Goal: Find specific page/section: Find specific page/section

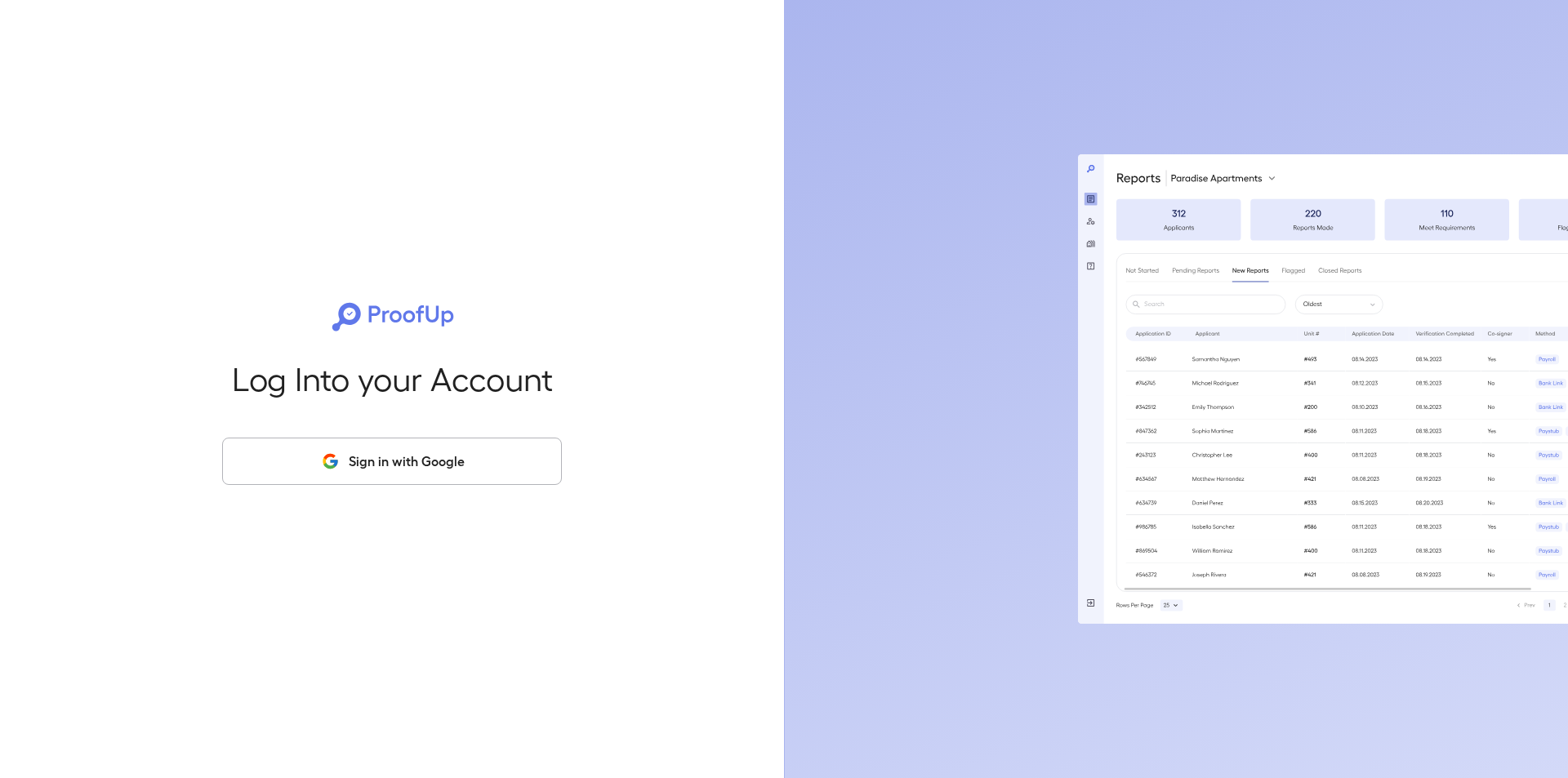
click at [425, 472] on button "Sign in with Google" at bounding box center [392, 461] width 340 height 48
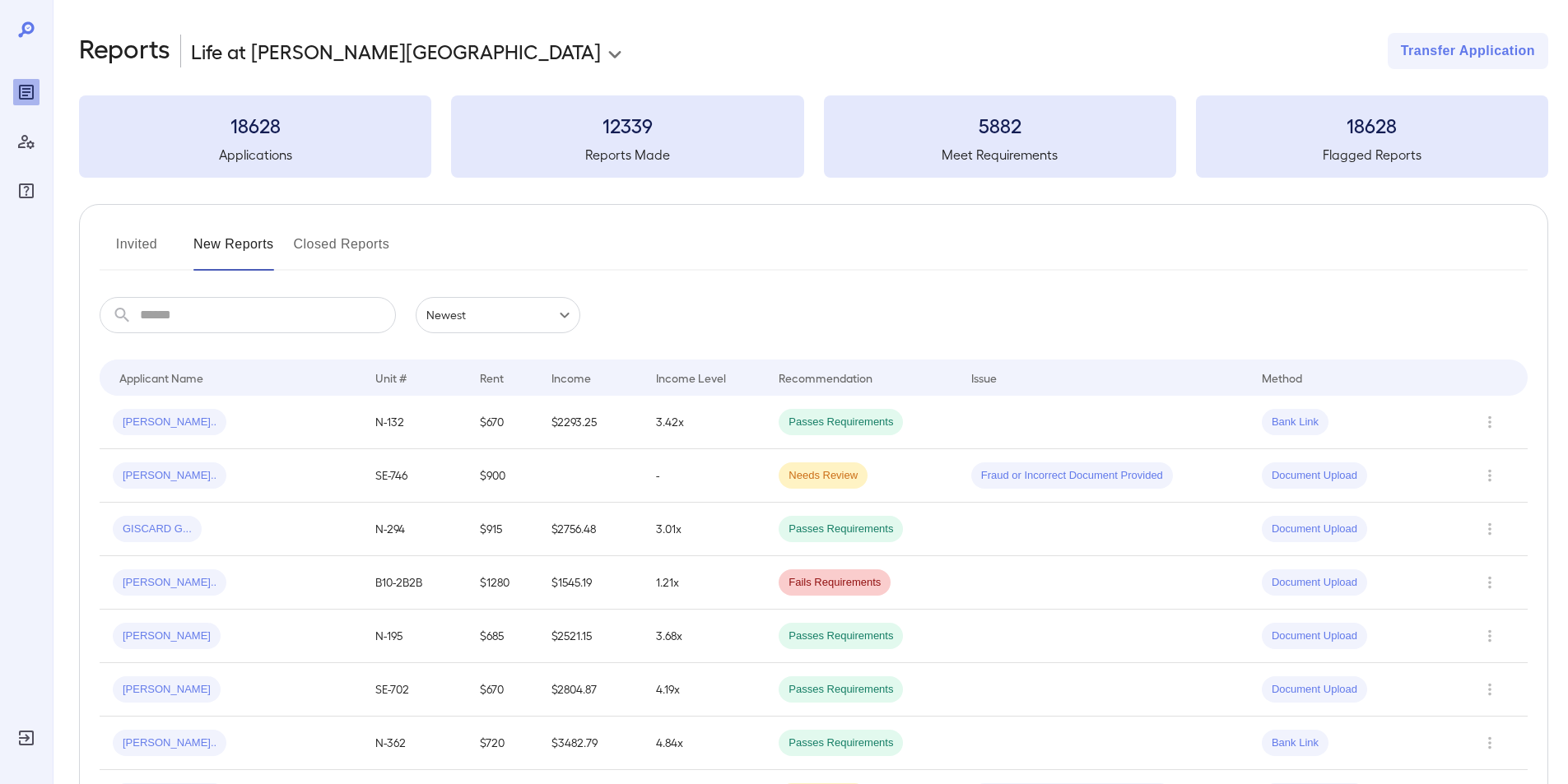
click at [130, 244] on button "Invited" at bounding box center [136, 250] width 74 height 39
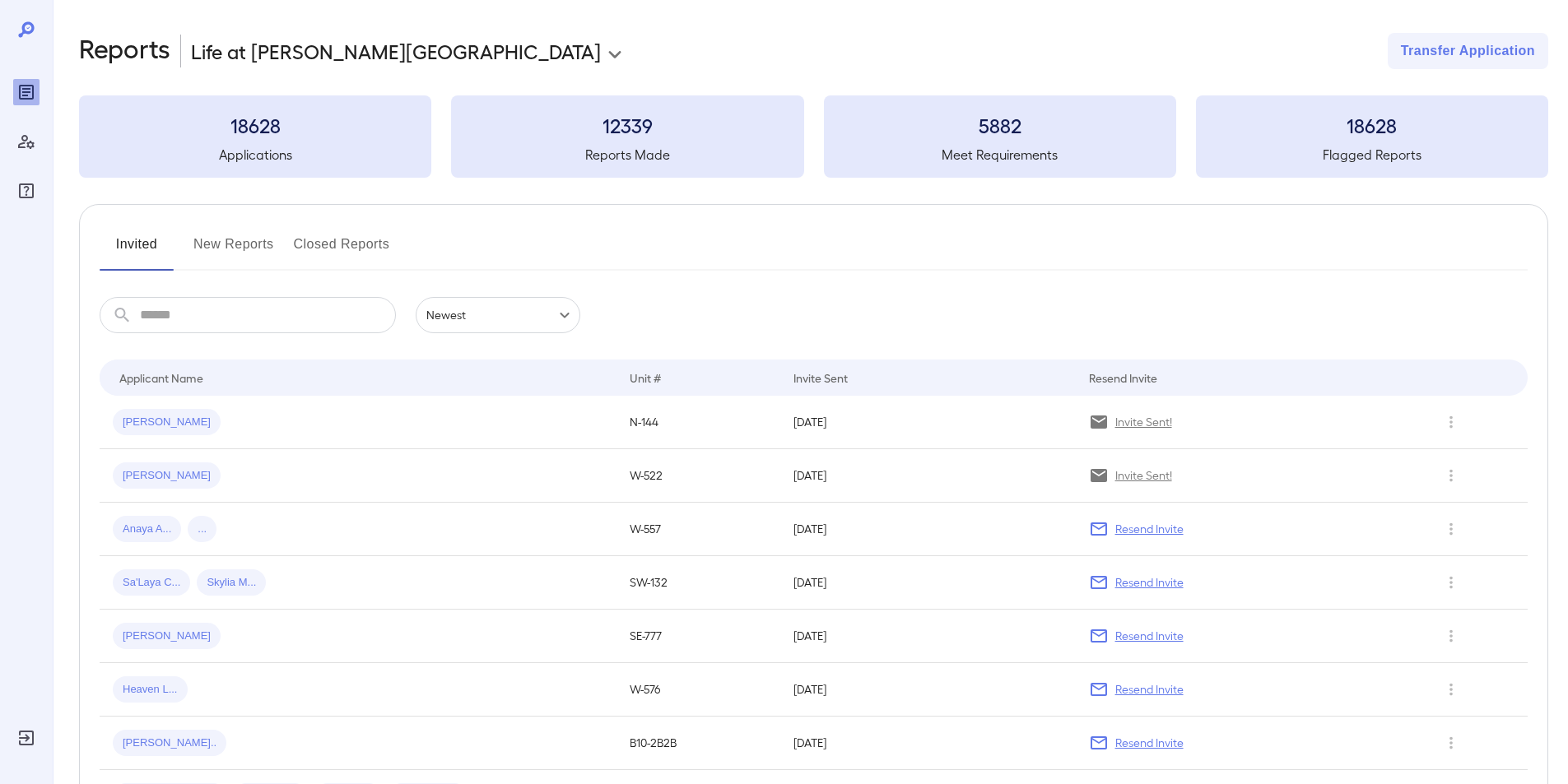
drag, startPoint x: 222, startPoint y: 315, endPoint x: 222, endPoint y: 301, distance: 14.0
click at [221, 314] on input "text" at bounding box center [268, 316] width 256 height 37
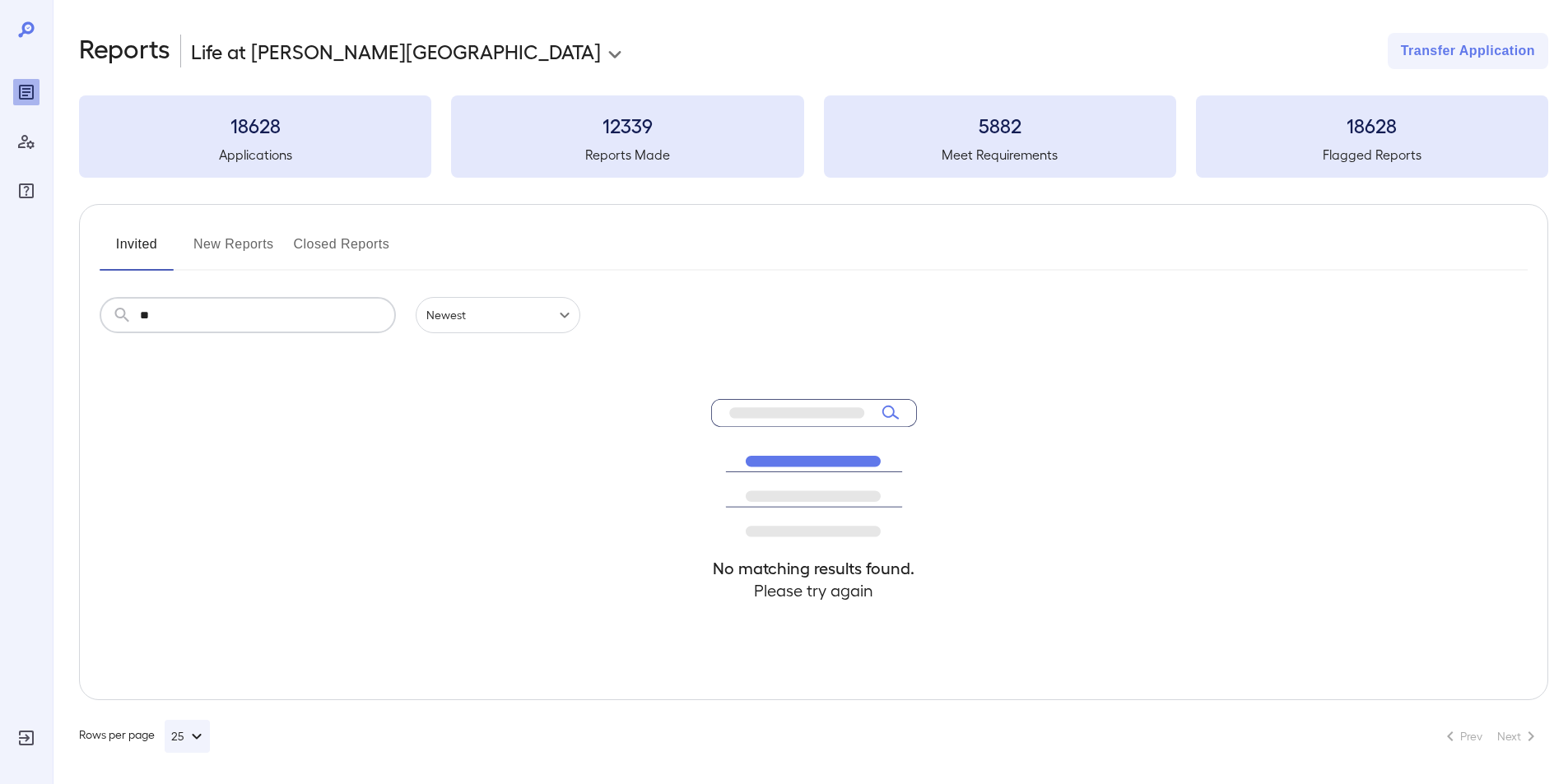
type input "*"
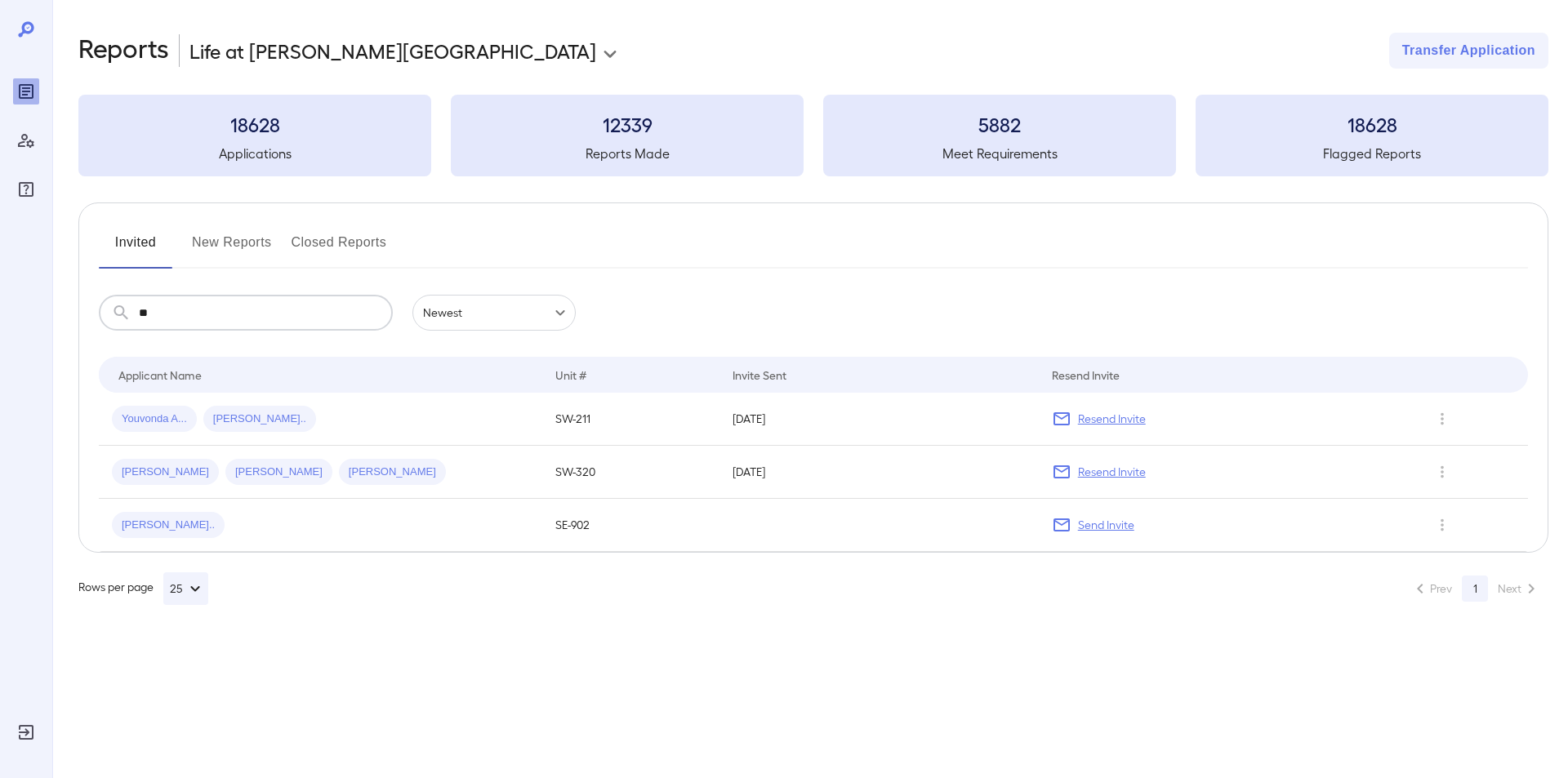
type input "*"
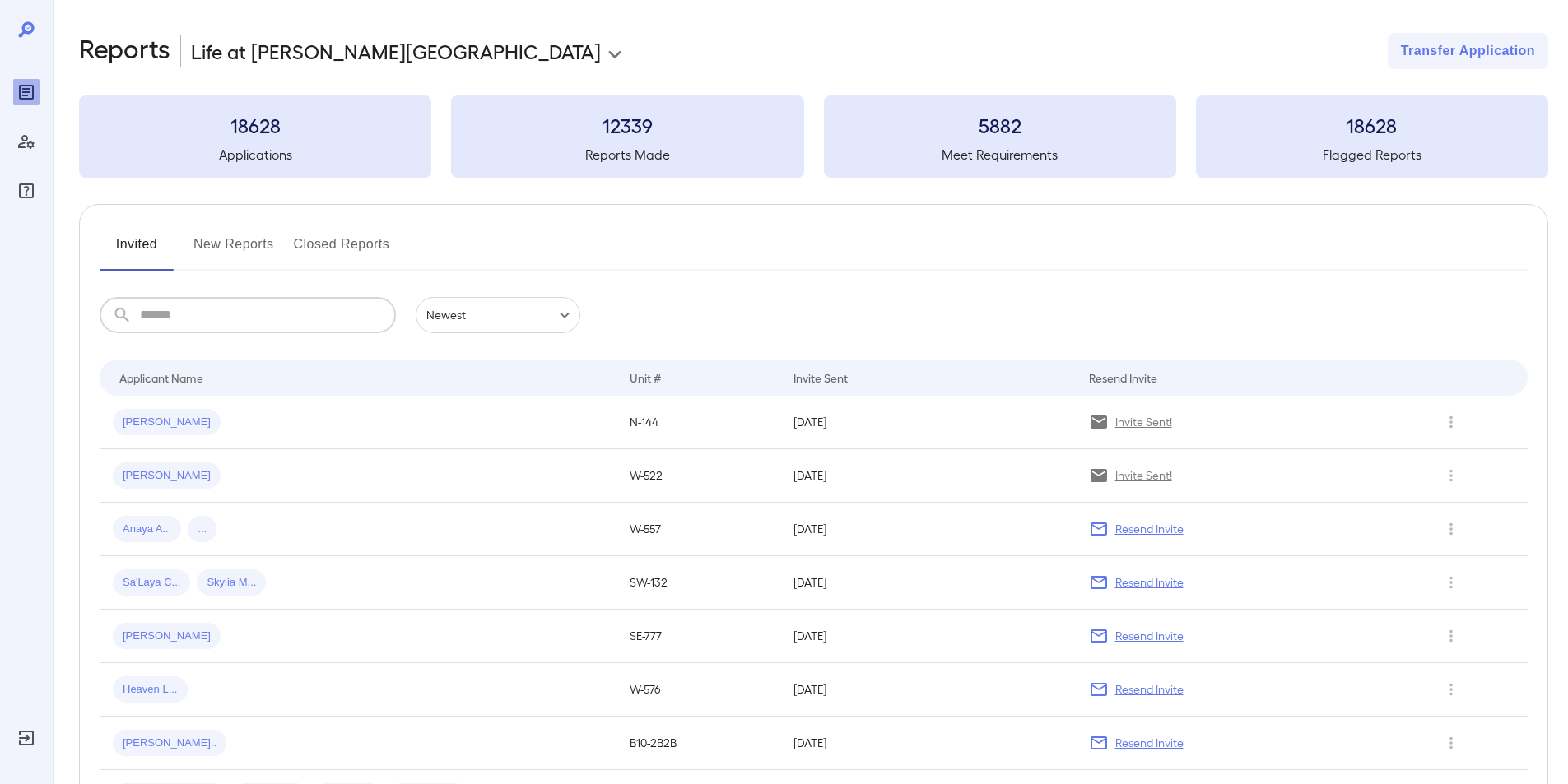
click at [274, 314] on input "text" at bounding box center [268, 316] width 256 height 37
click at [237, 240] on button "New Reports" at bounding box center [234, 250] width 81 height 39
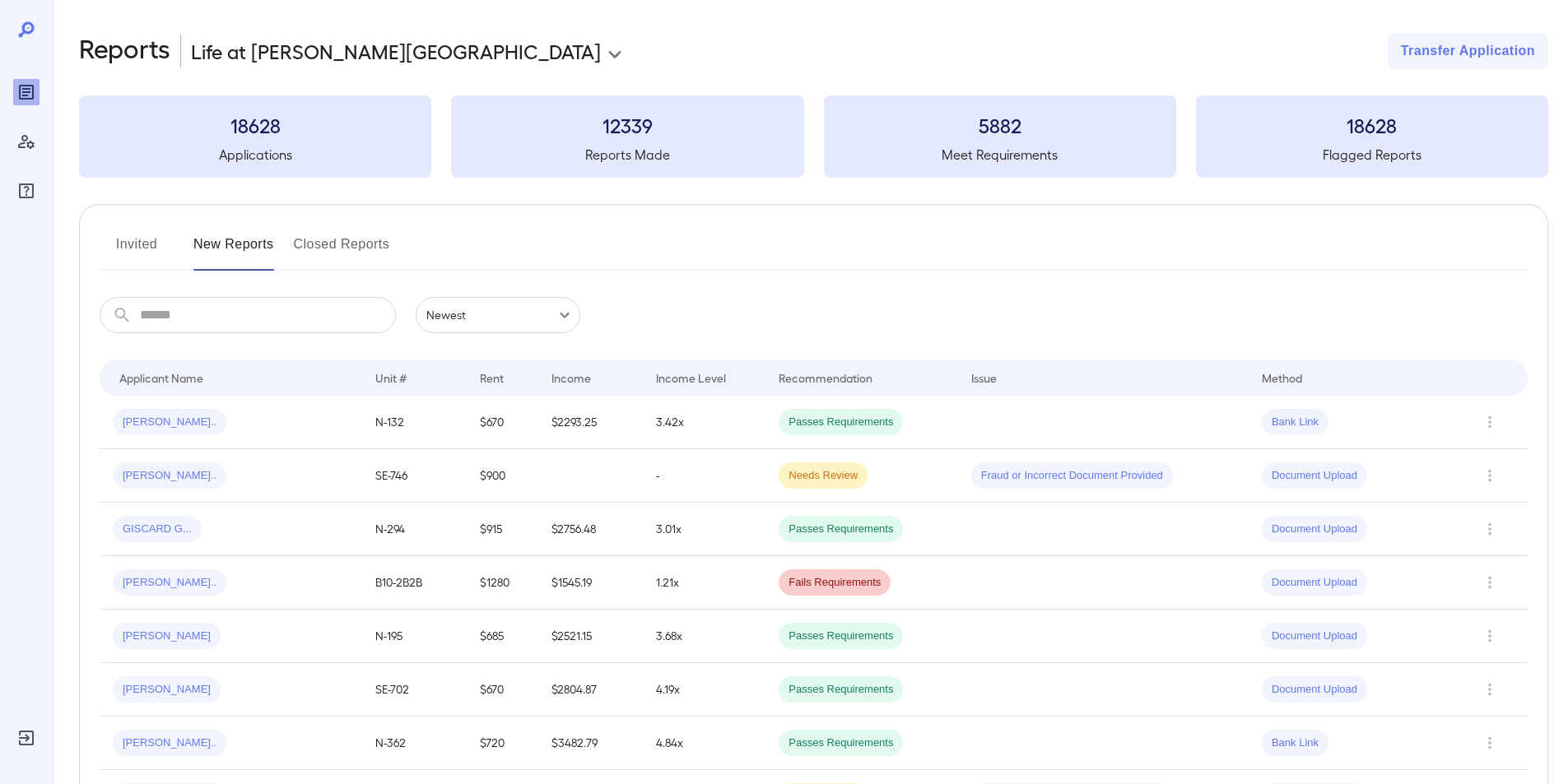
drag, startPoint x: 209, startPoint y: 315, endPoint x: 213, endPoint y: 307, distance: 8.9
click at [209, 315] on input "text" at bounding box center [268, 316] width 256 height 37
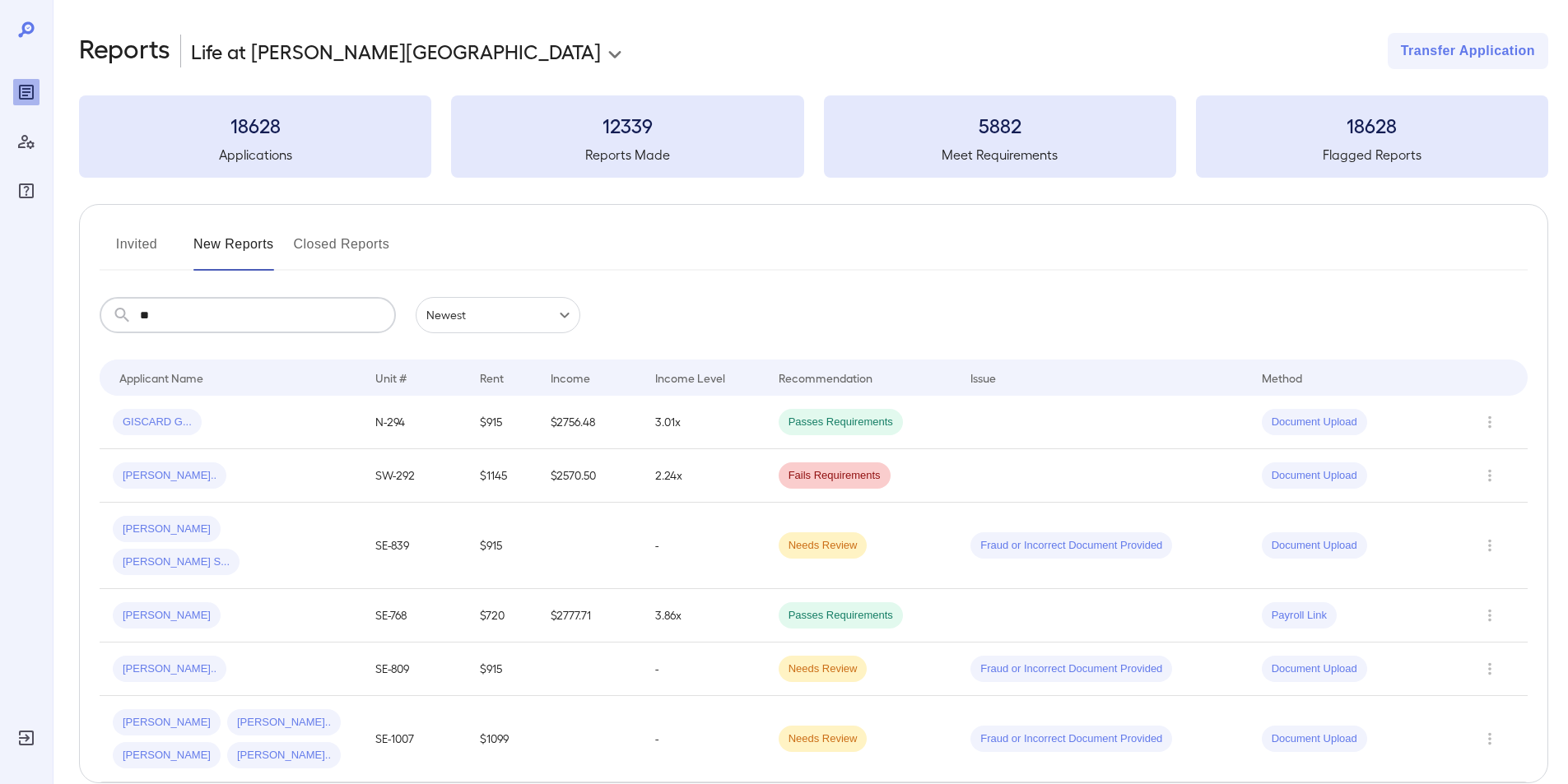
type input "*"
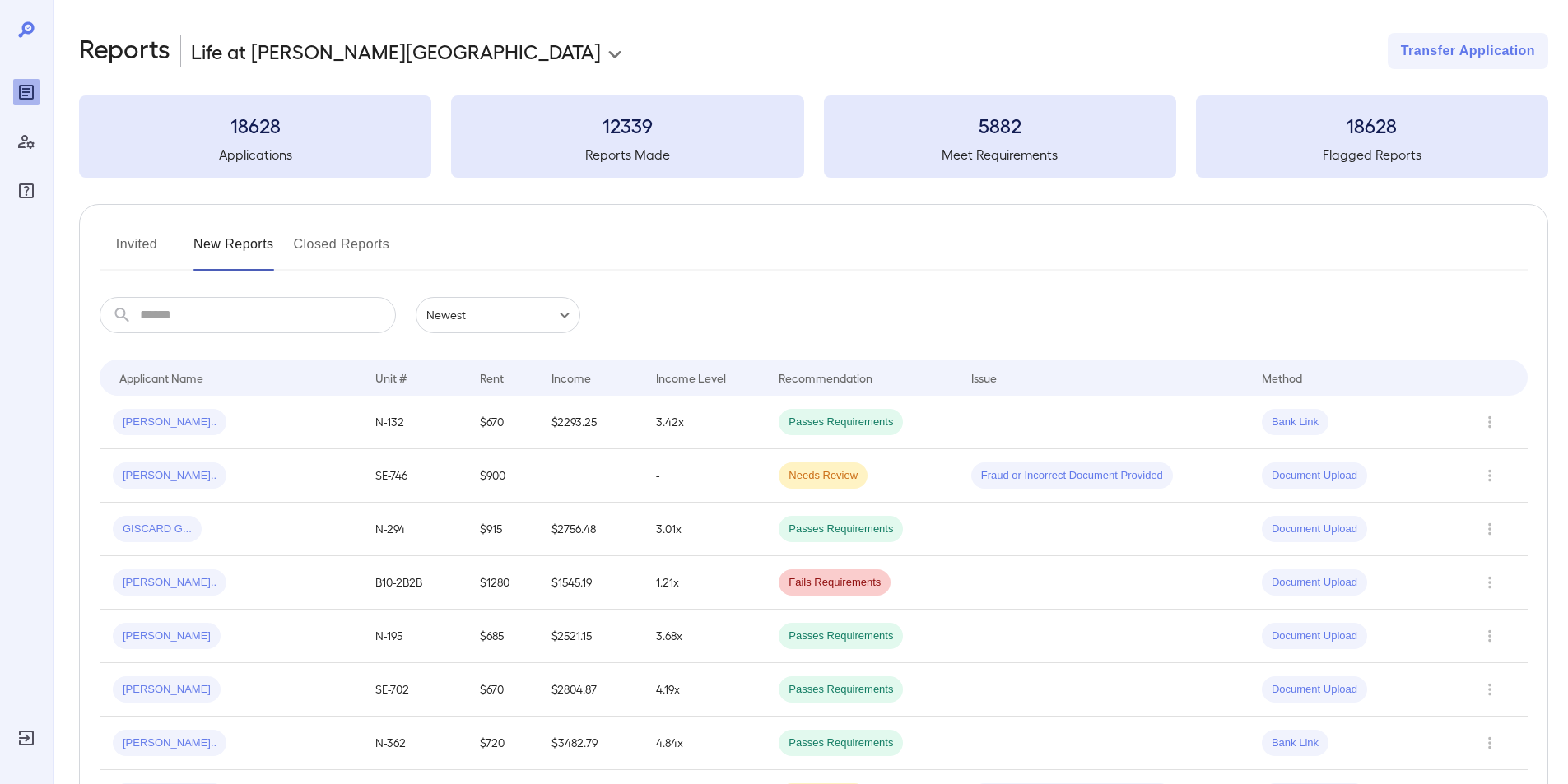
click at [123, 243] on button "Invited" at bounding box center [136, 250] width 74 height 39
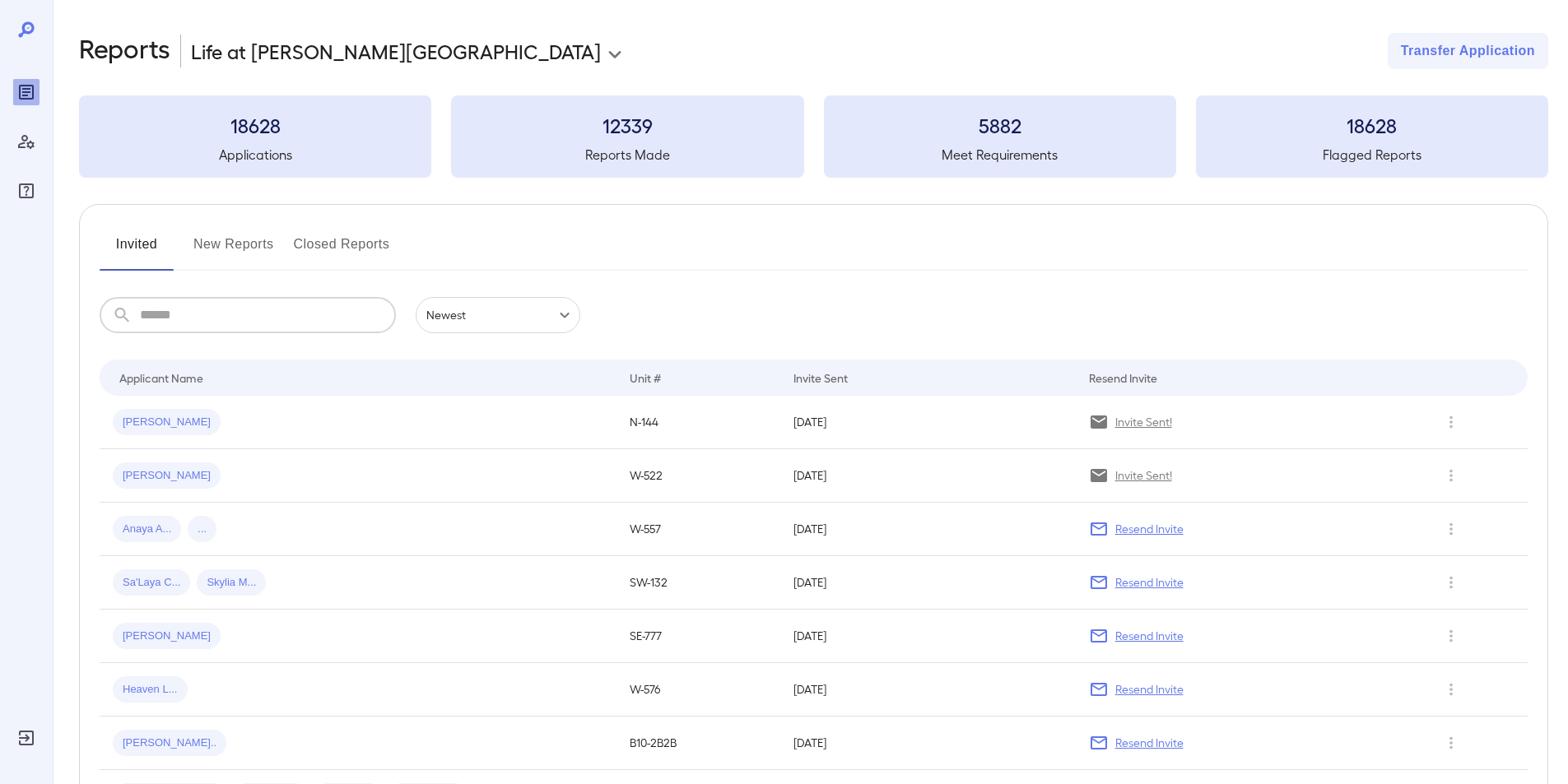
click at [175, 316] on input "text" at bounding box center [268, 316] width 256 height 37
